Goal: Information Seeking & Learning: Learn about a topic

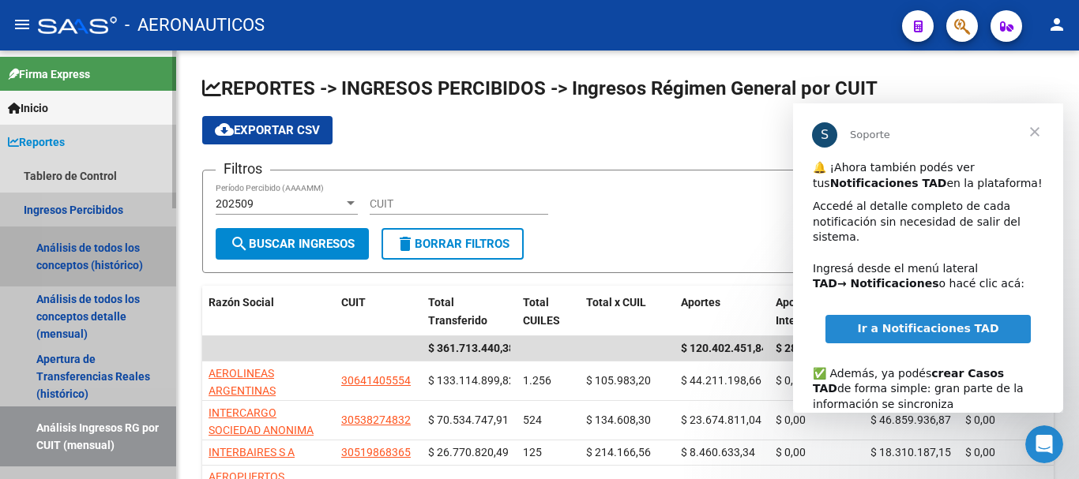
click at [109, 255] on link "Análisis de todos los conceptos (histórico)" at bounding box center [88, 257] width 176 height 60
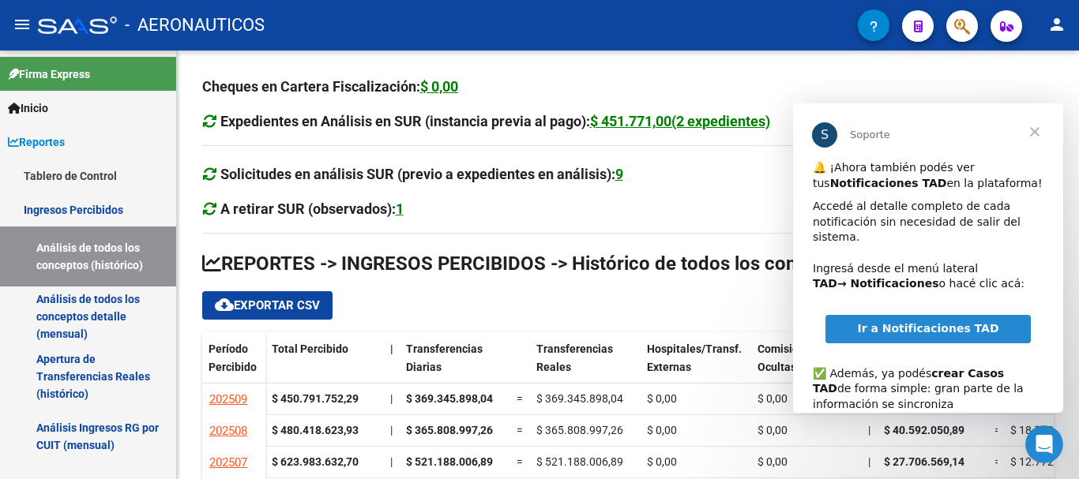
click at [1035, 132] on span "Cerrar" at bounding box center [1034, 131] width 57 height 57
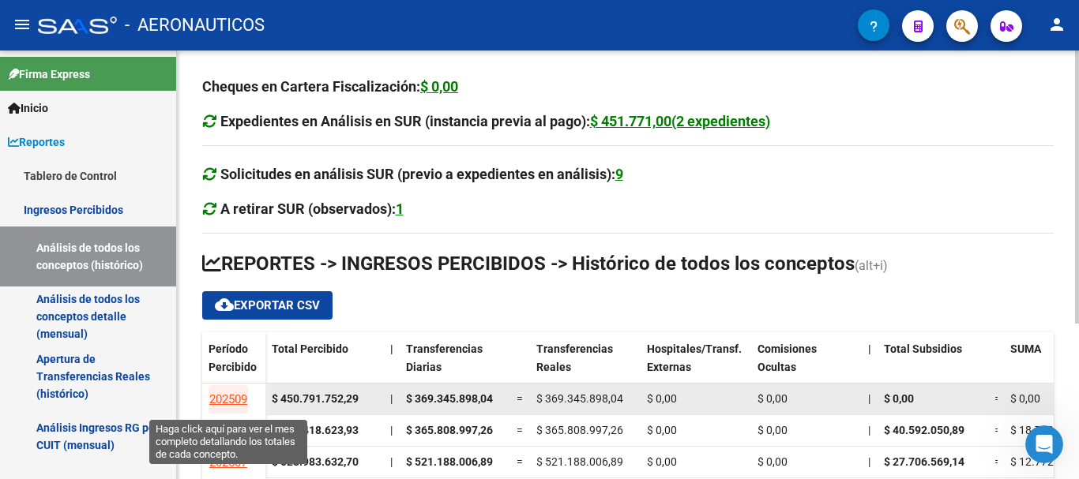
click at [228, 403] on span "202509" at bounding box center [228, 399] width 38 height 14
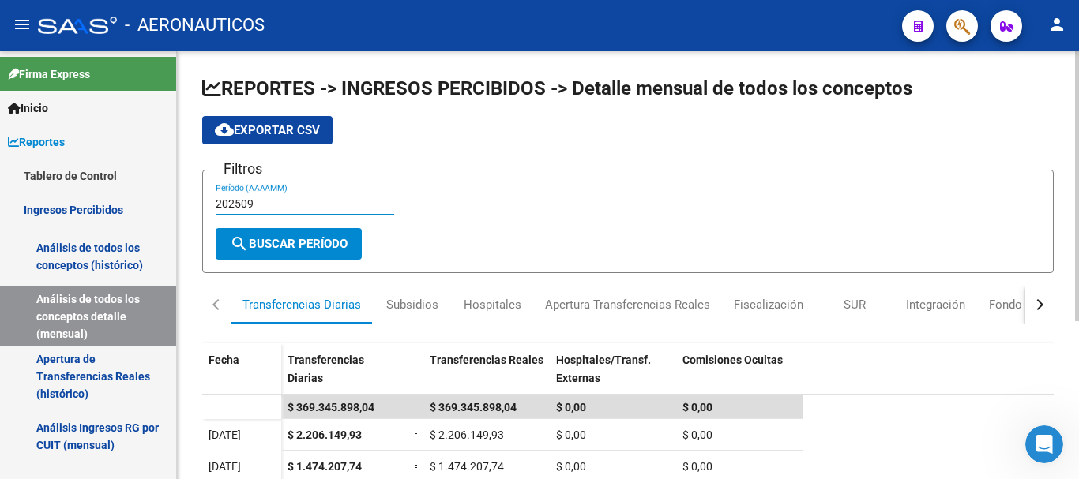
click at [251, 202] on input "202509" at bounding box center [305, 203] width 178 height 13
type input "202508"
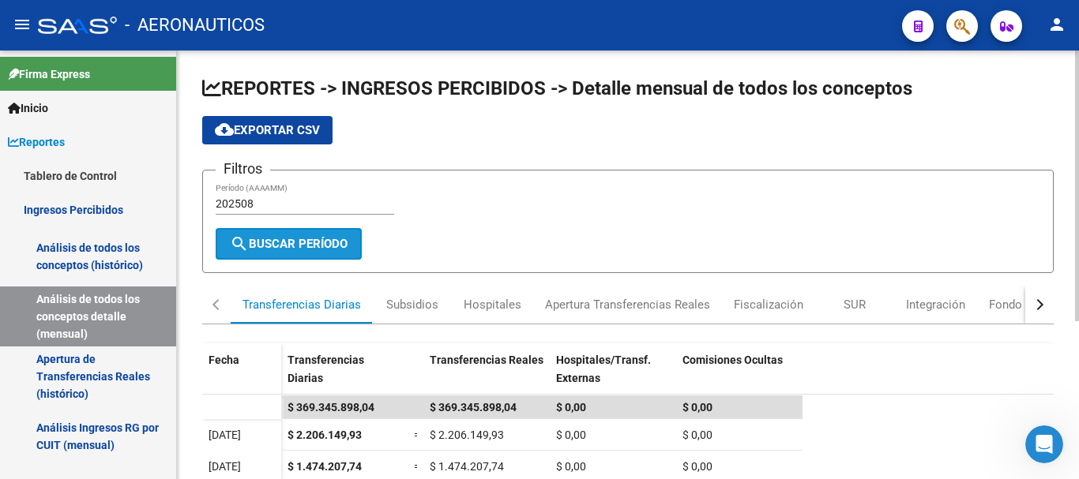
click at [278, 249] on span "search Buscar Período" at bounding box center [289, 244] width 118 height 14
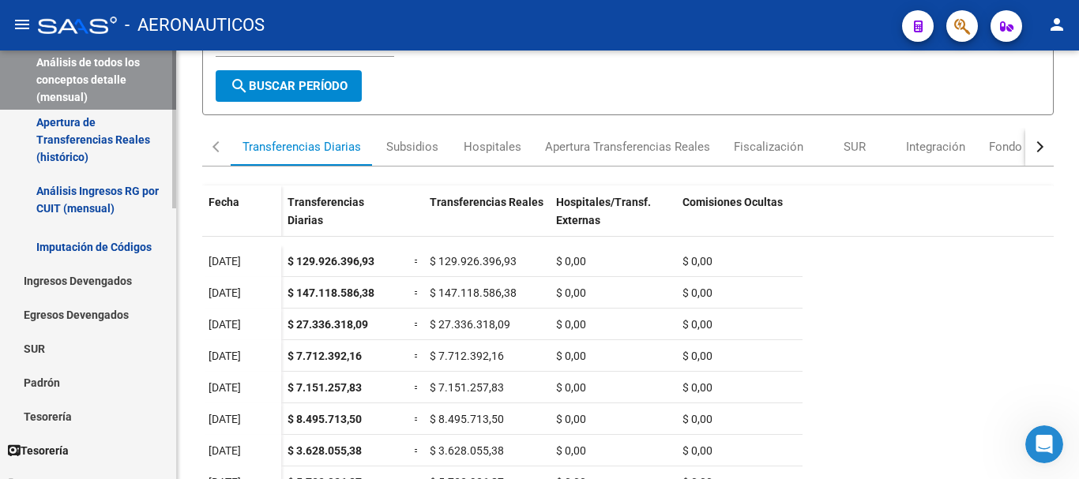
scroll to position [316, 0]
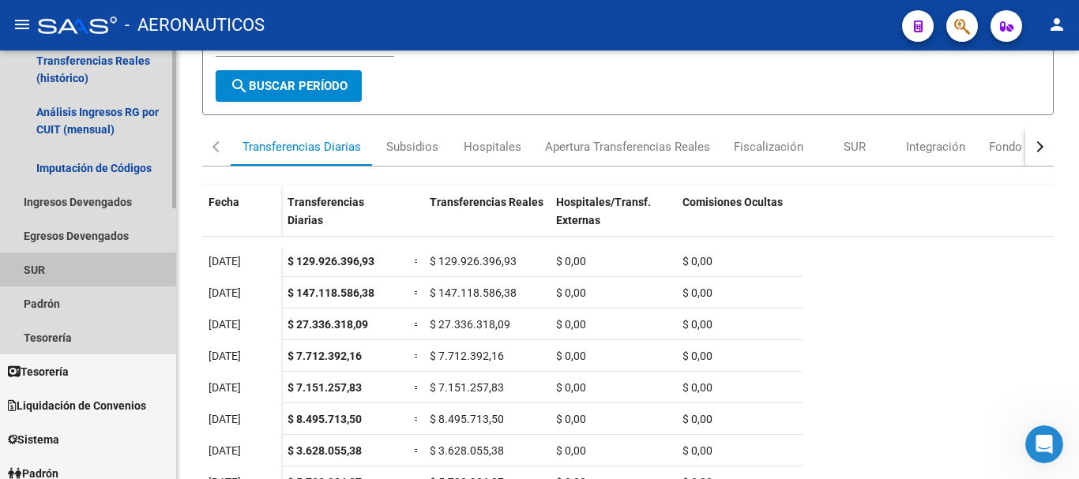
click at [81, 273] on link "SUR" at bounding box center [88, 270] width 176 height 34
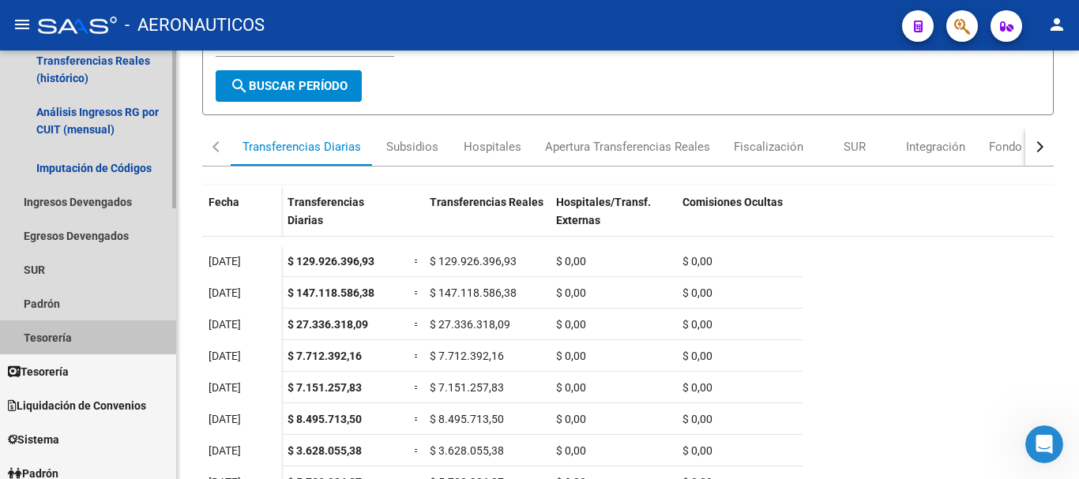
click at [72, 338] on link "Tesorería" at bounding box center [88, 338] width 176 height 34
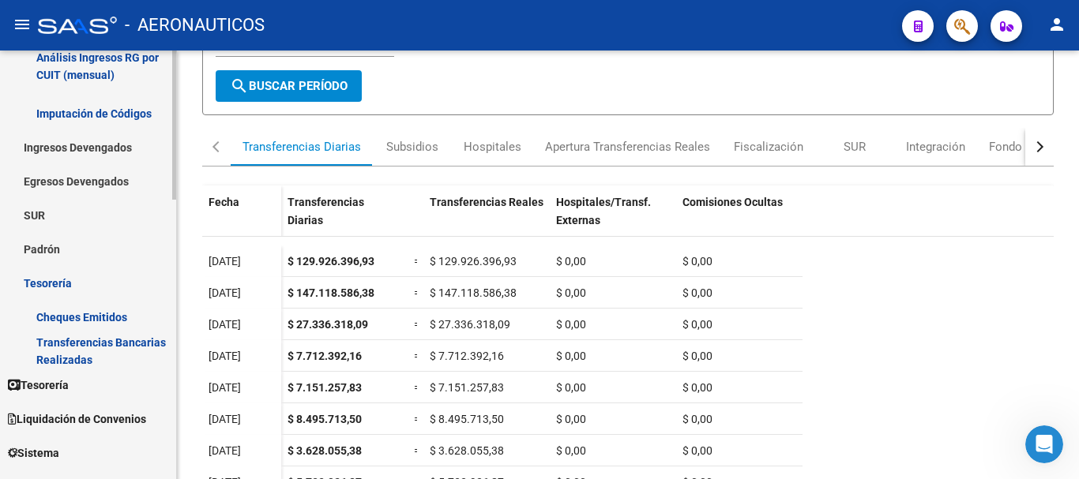
scroll to position [395, 0]
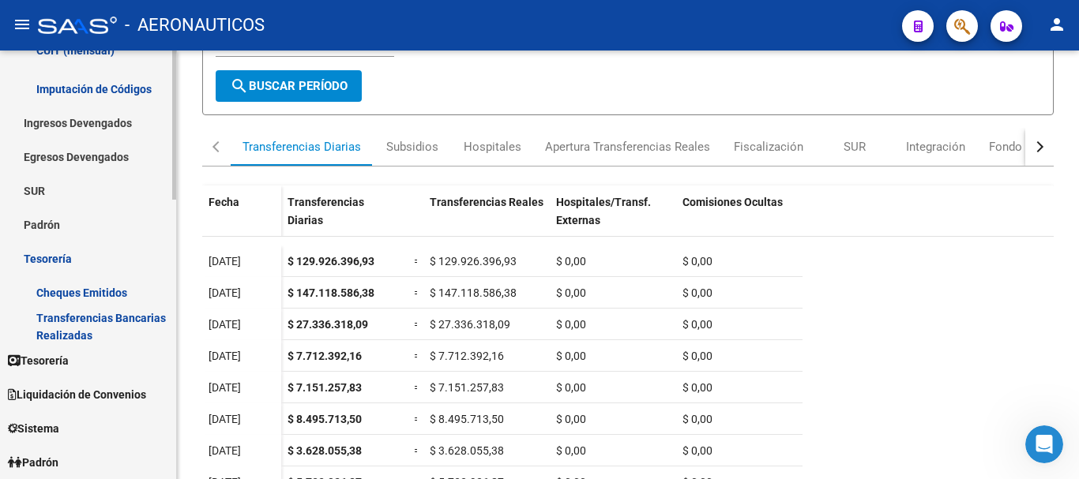
click at [98, 330] on link "Transferencias Bancarias Realizadas" at bounding box center [88, 327] width 176 height 34
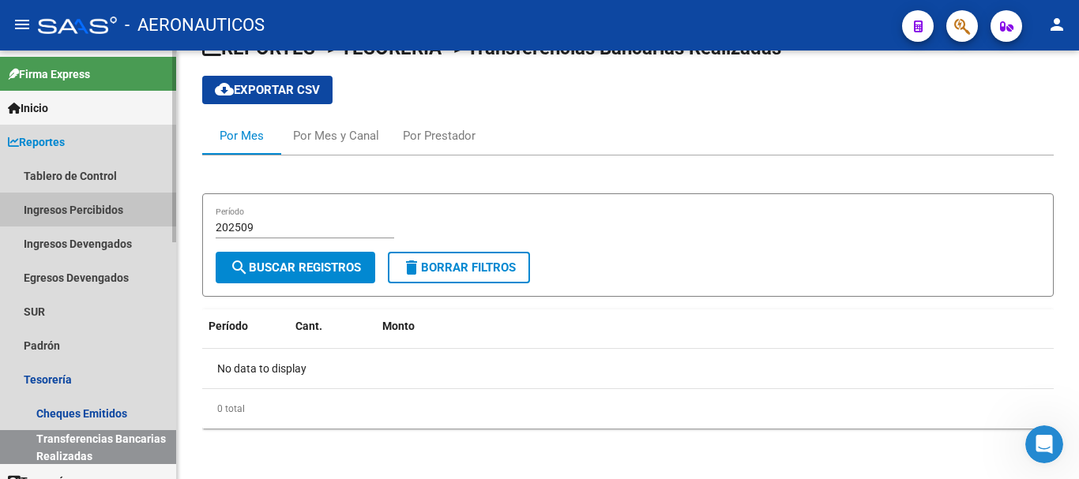
click at [97, 210] on link "Ingresos Percibidos" at bounding box center [88, 210] width 176 height 34
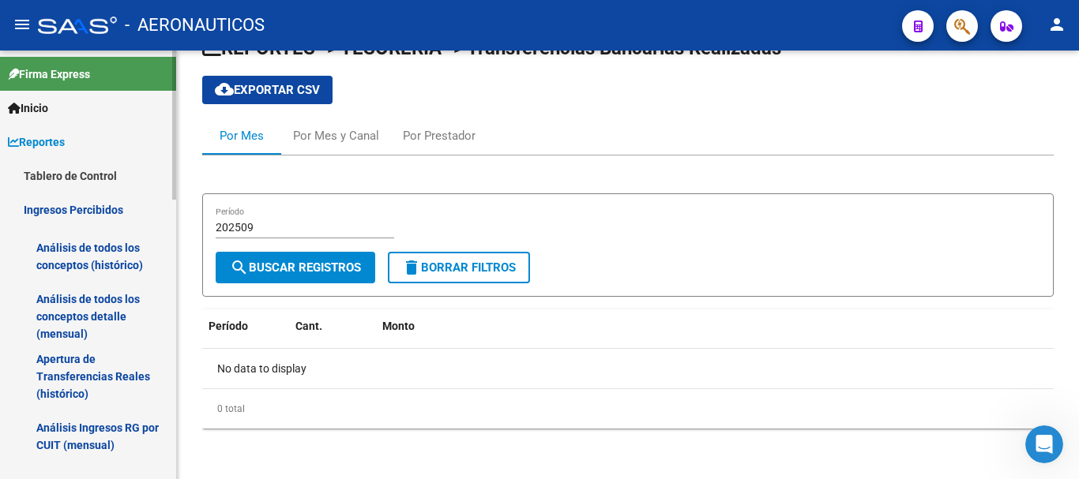
scroll to position [79, 0]
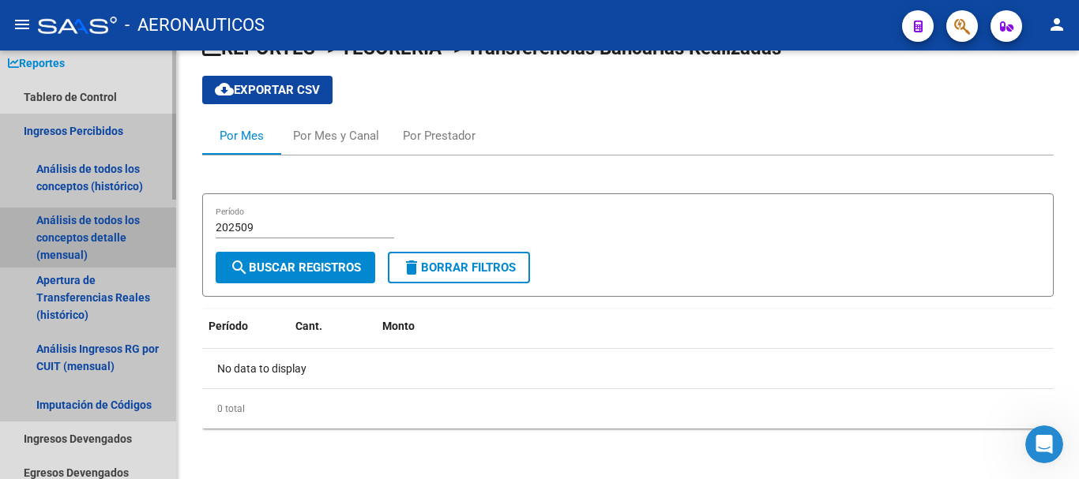
click at [101, 234] on link "Análisis de todos los conceptos detalle (mensual)" at bounding box center [88, 238] width 176 height 60
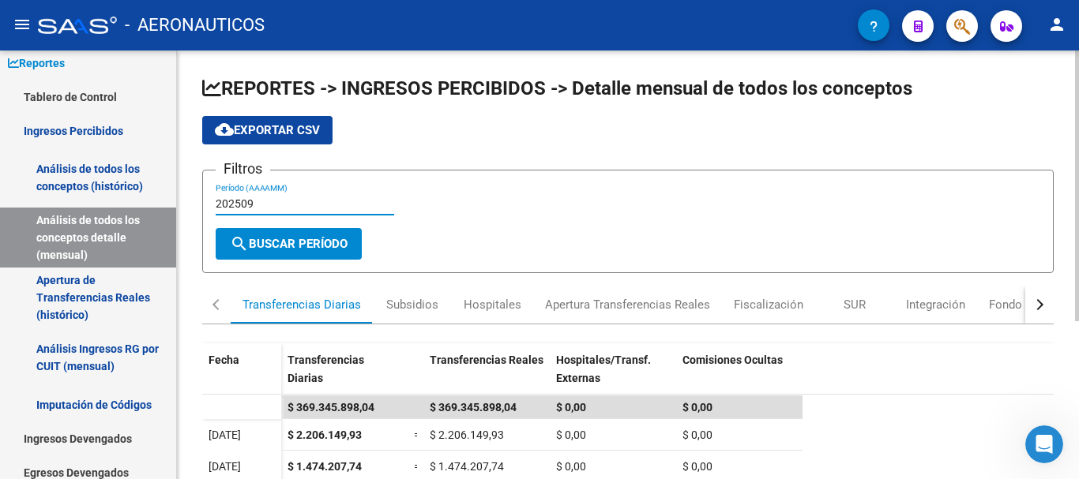
drag, startPoint x: 245, startPoint y: 204, endPoint x: 255, endPoint y: 204, distance: 10.3
click at [255, 204] on input "202509" at bounding box center [305, 203] width 178 height 13
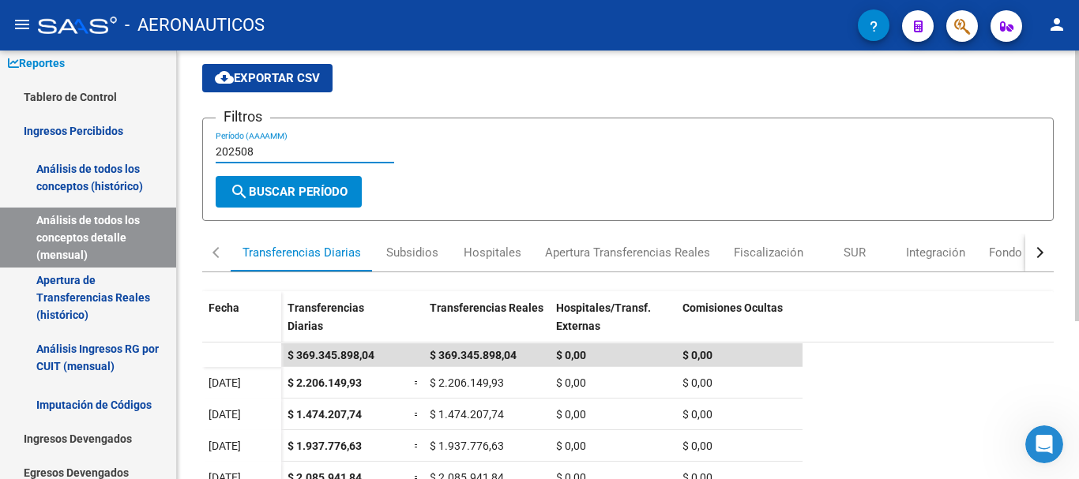
scroll to position [79, 0]
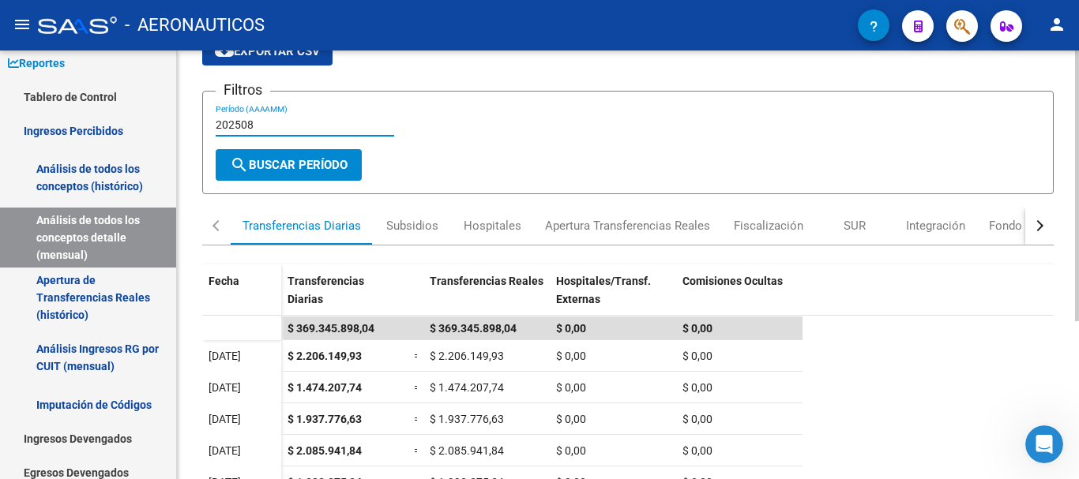
type input "202508"
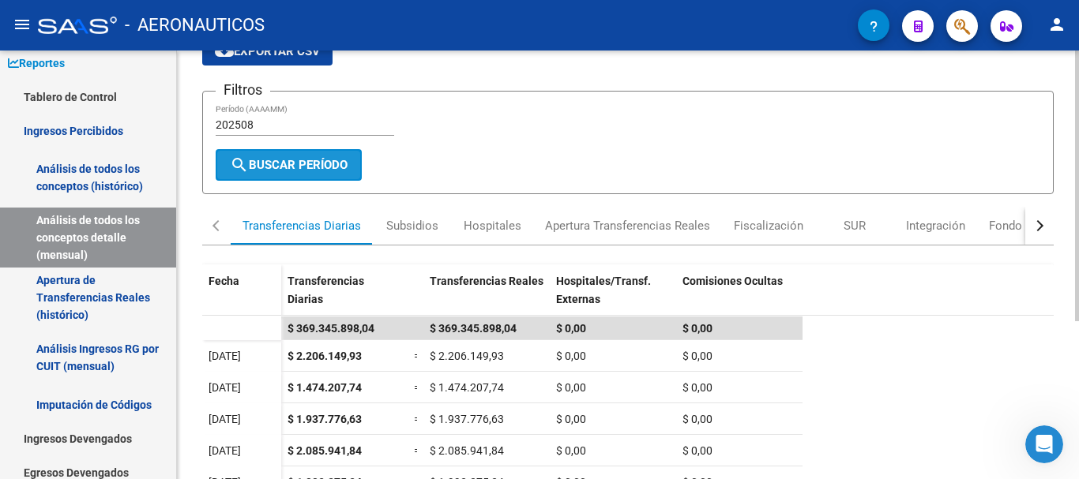
click at [321, 161] on span "search Buscar Período" at bounding box center [289, 165] width 118 height 14
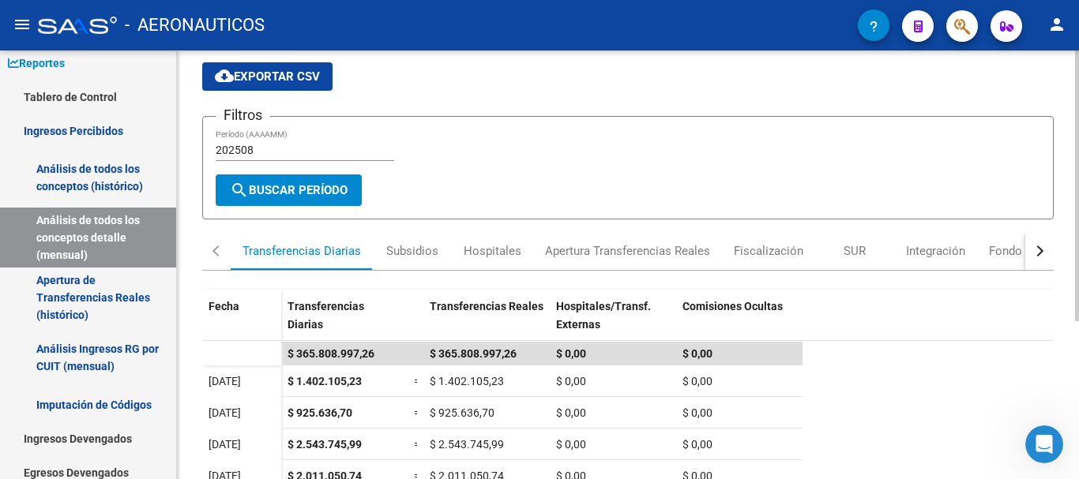
scroll to position [0, 0]
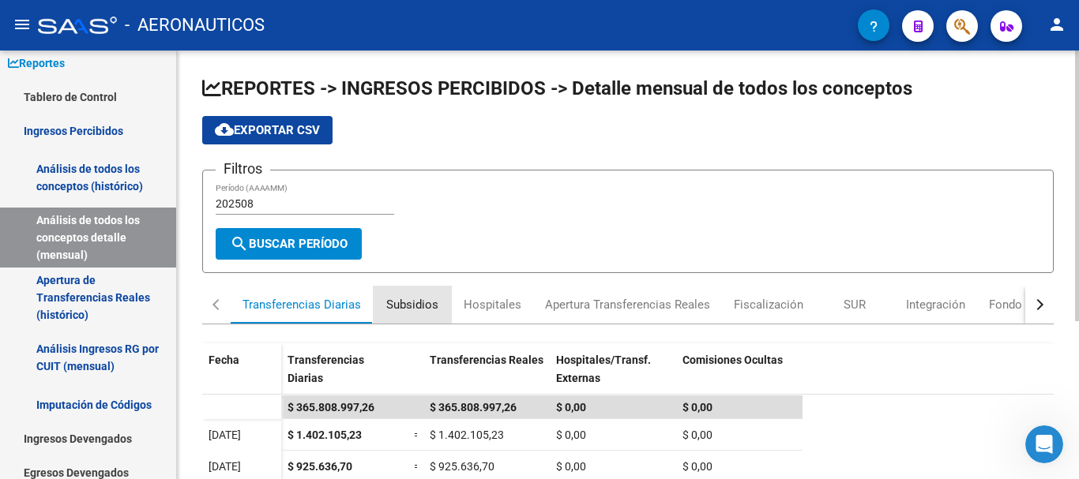
click at [415, 307] on div "Subsidios" at bounding box center [412, 304] width 52 height 17
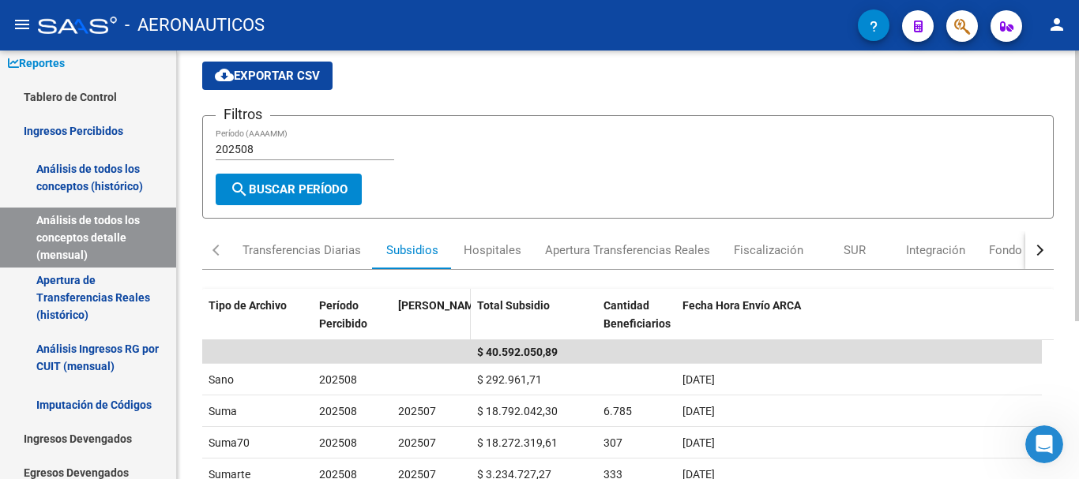
scroll to position [79, 0]
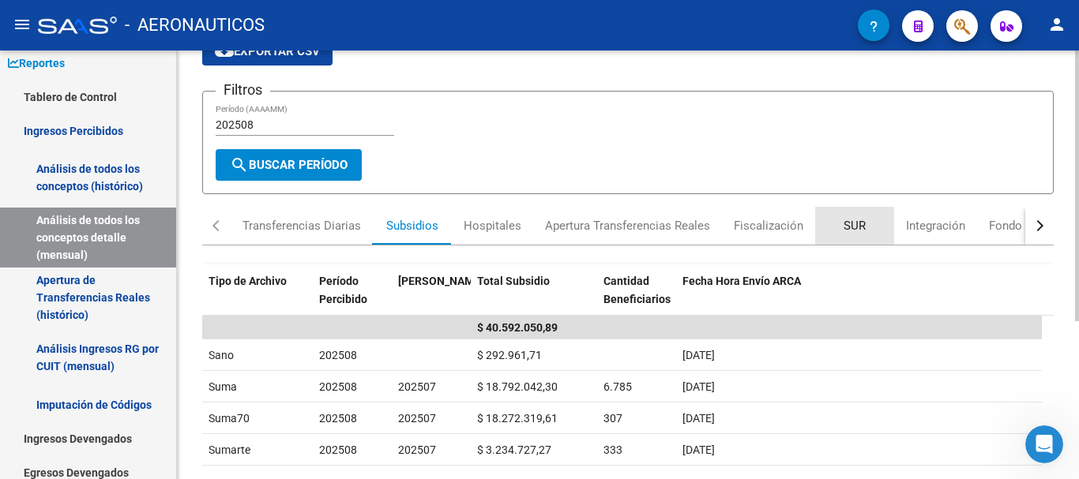
click at [855, 227] on div "SUR" at bounding box center [854, 225] width 22 height 17
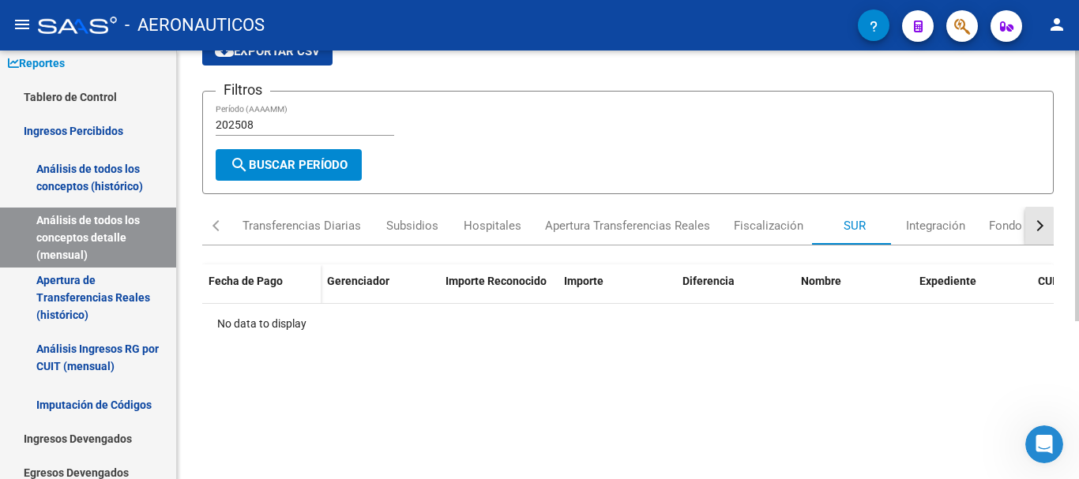
click at [1039, 228] on div "button" at bounding box center [1037, 225] width 11 height 11
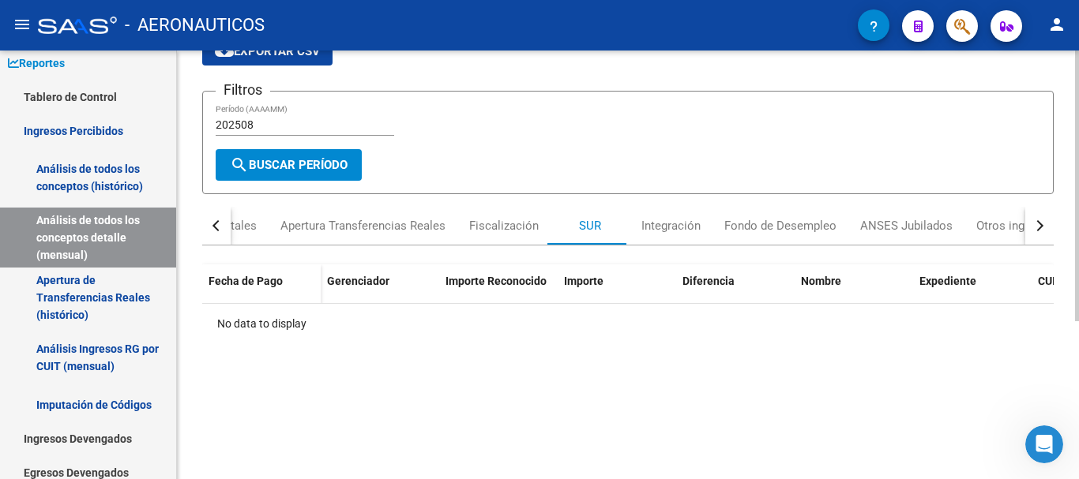
click at [1034, 228] on div "button" at bounding box center [1037, 225] width 11 height 11
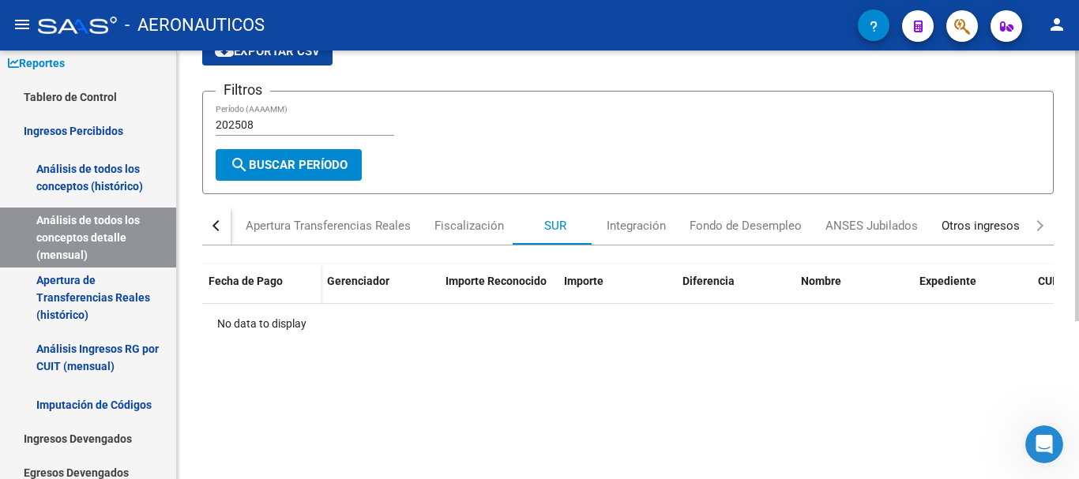
click at [966, 230] on div "Otros ingresos" at bounding box center [980, 225] width 78 height 17
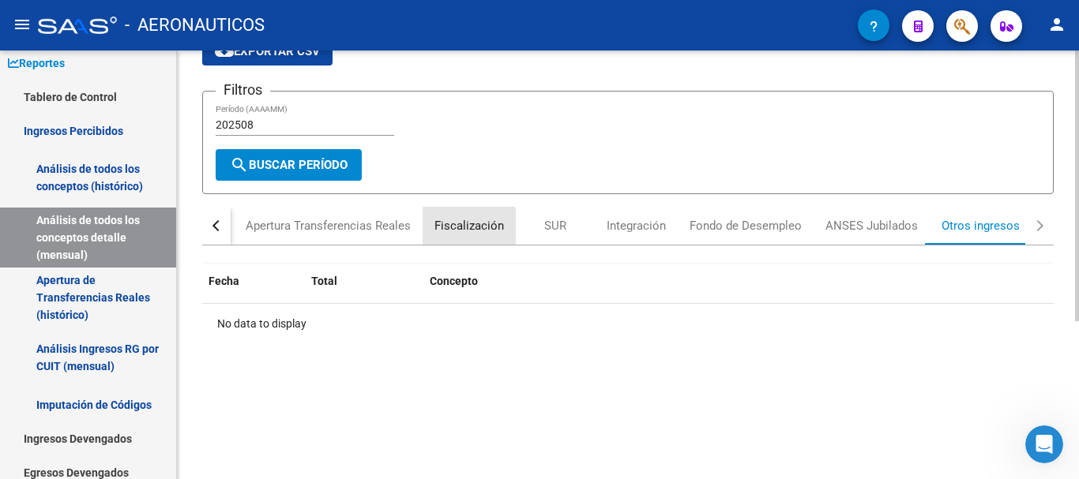
click at [461, 229] on div "Fiscalización" at bounding box center [468, 225] width 69 height 17
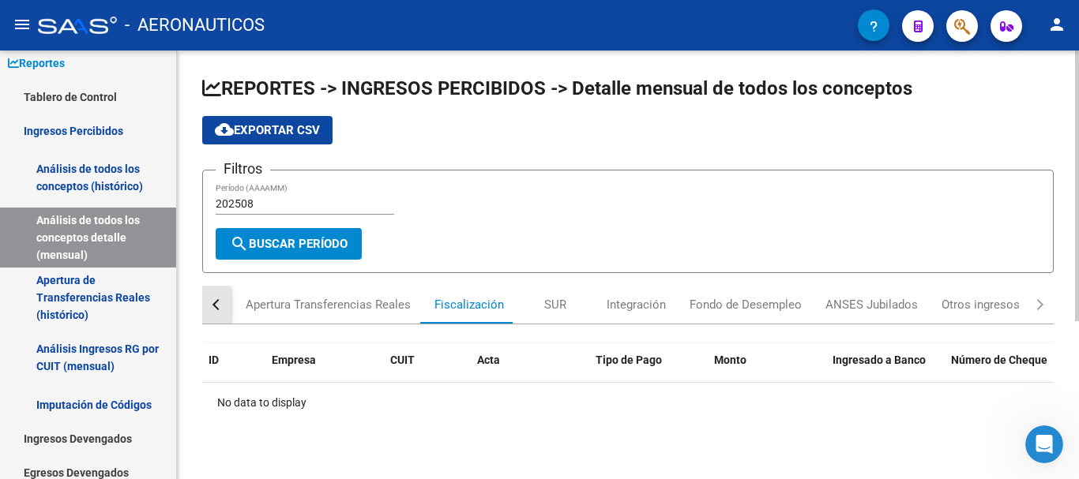
click at [212, 302] on button "button" at bounding box center [216, 305] width 28 height 38
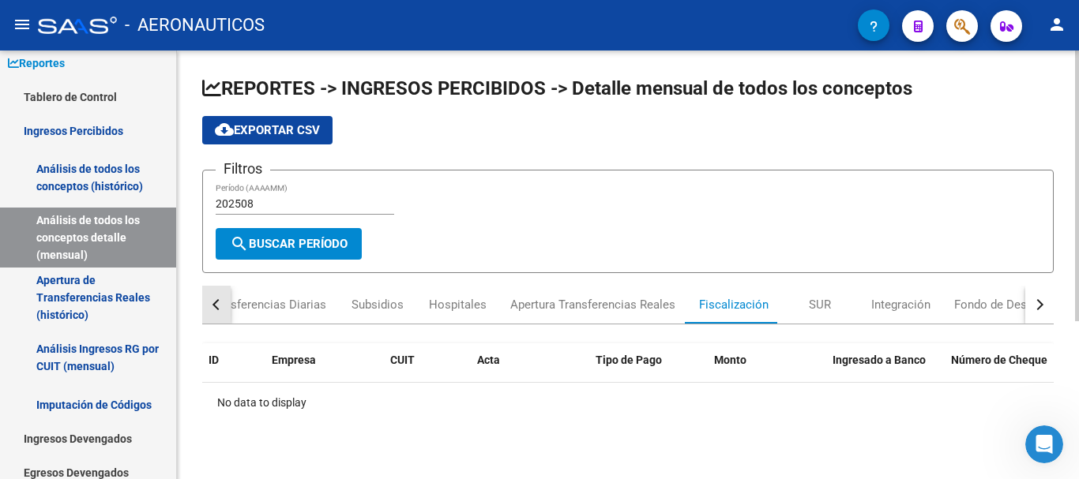
click at [212, 302] on button "button" at bounding box center [216, 305] width 28 height 38
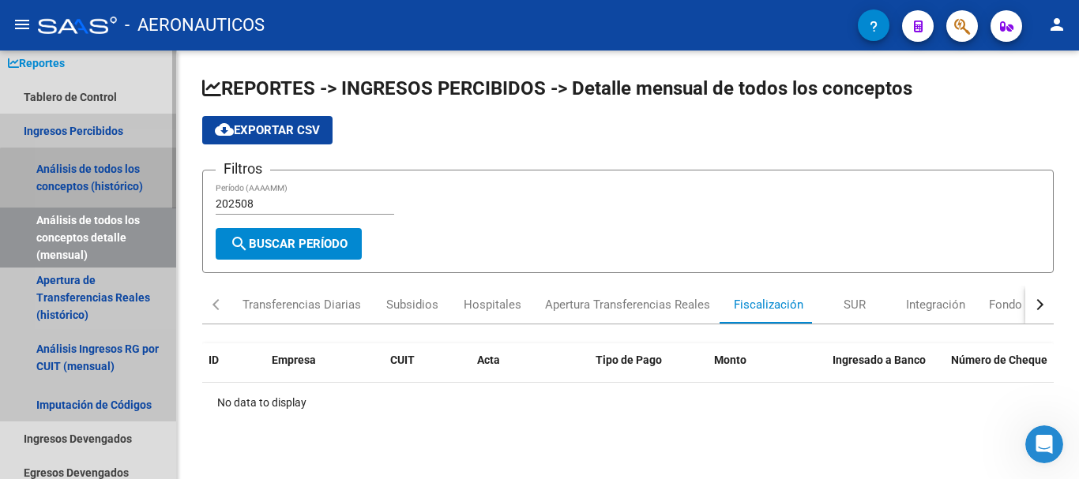
click at [88, 182] on link "Análisis de todos los conceptos (histórico)" at bounding box center [88, 178] width 176 height 60
